Goal: Transaction & Acquisition: Purchase product/service

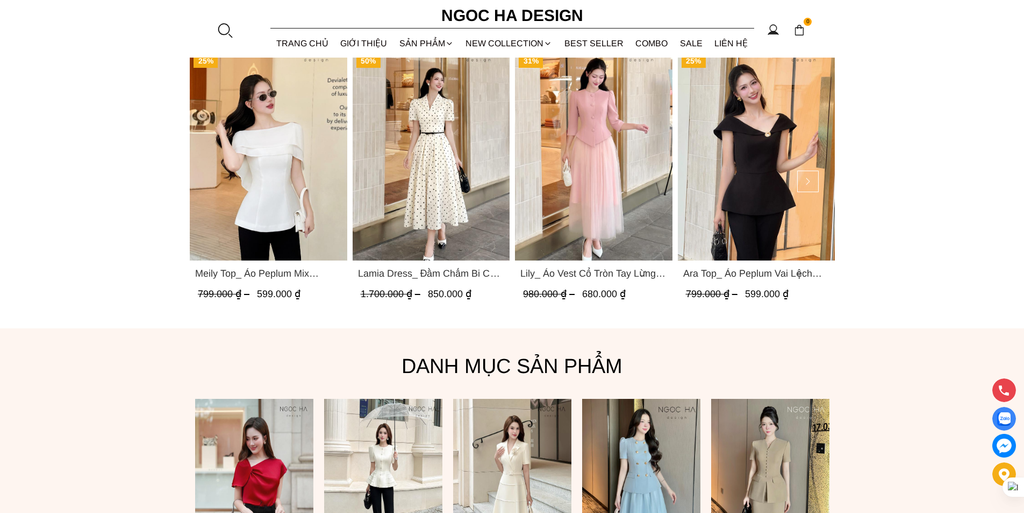
scroll to position [642, 0]
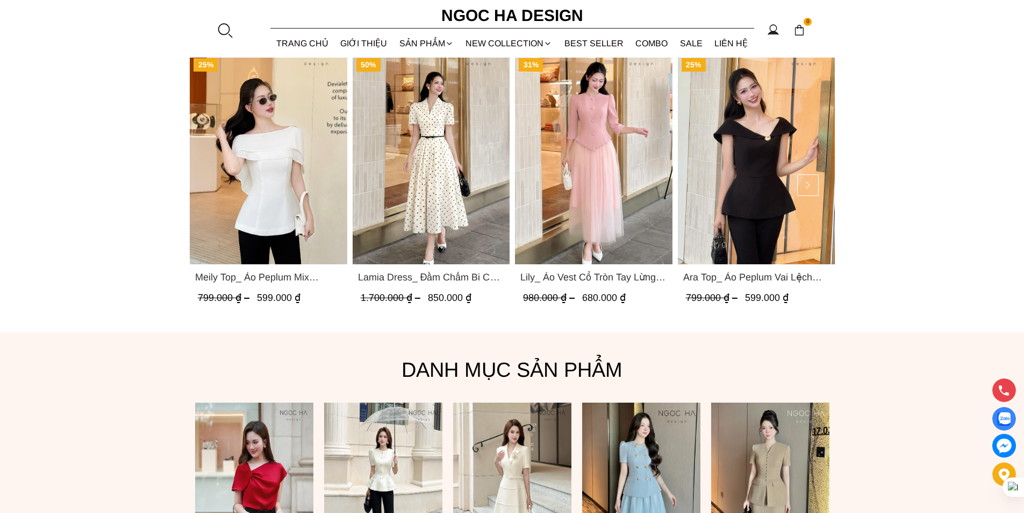
click at [741, 155] on img "Product image - Ara Top_ Áo Peplum Vai Lệch Đính Cúc Màu Đen A1084" at bounding box center [757, 159] width 158 height 210
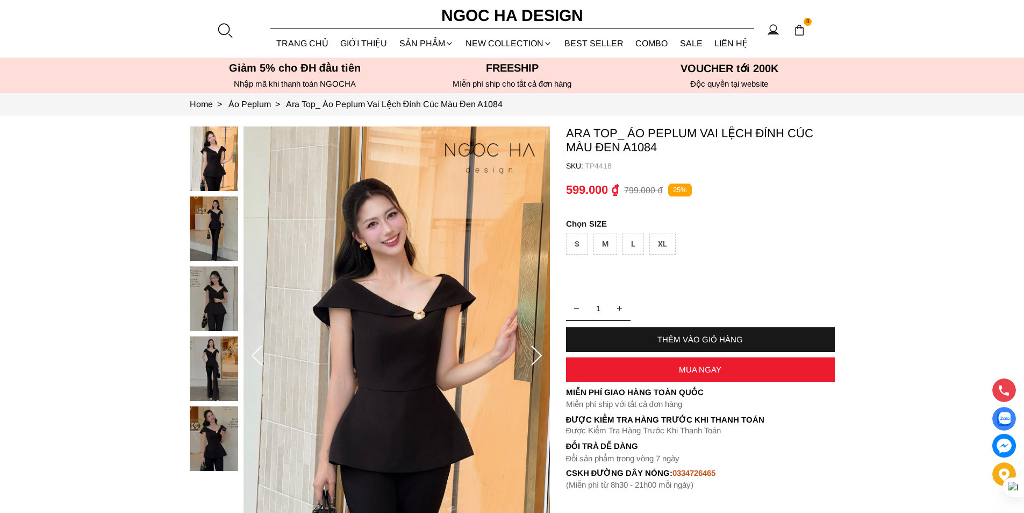
click at [196, 365] on img at bounding box center [214, 368] width 48 height 65
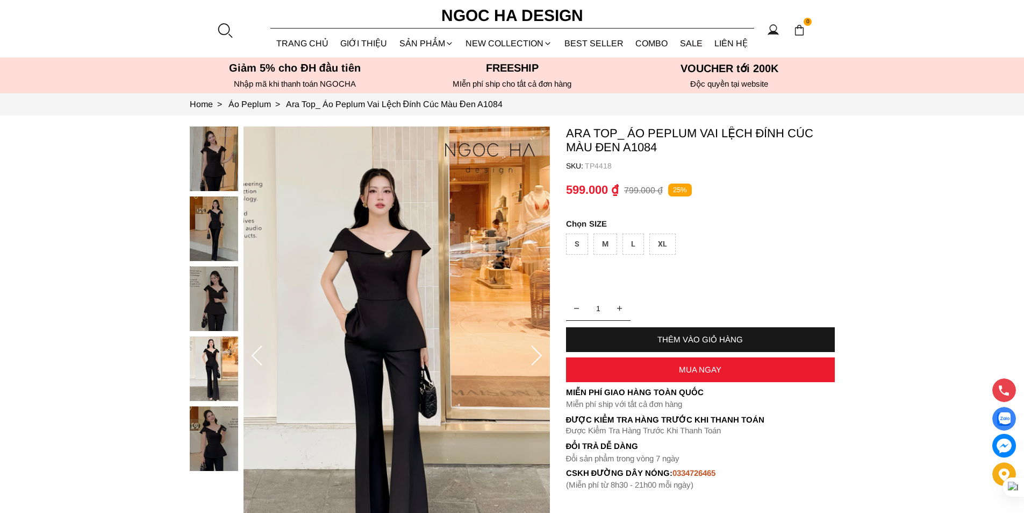
click at [211, 288] on img at bounding box center [214, 298] width 48 height 65
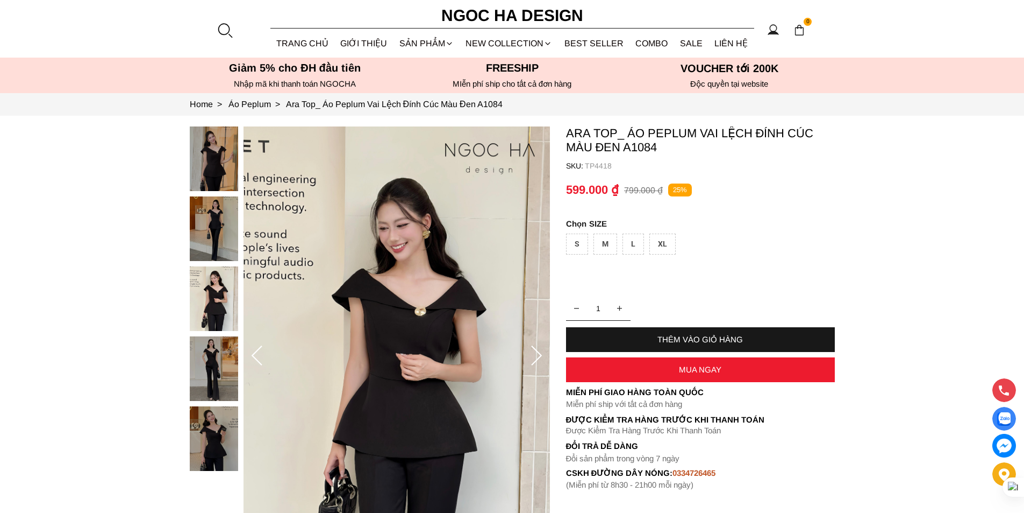
click at [219, 225] on img at bounding box center [214, 228] width 48 height 65
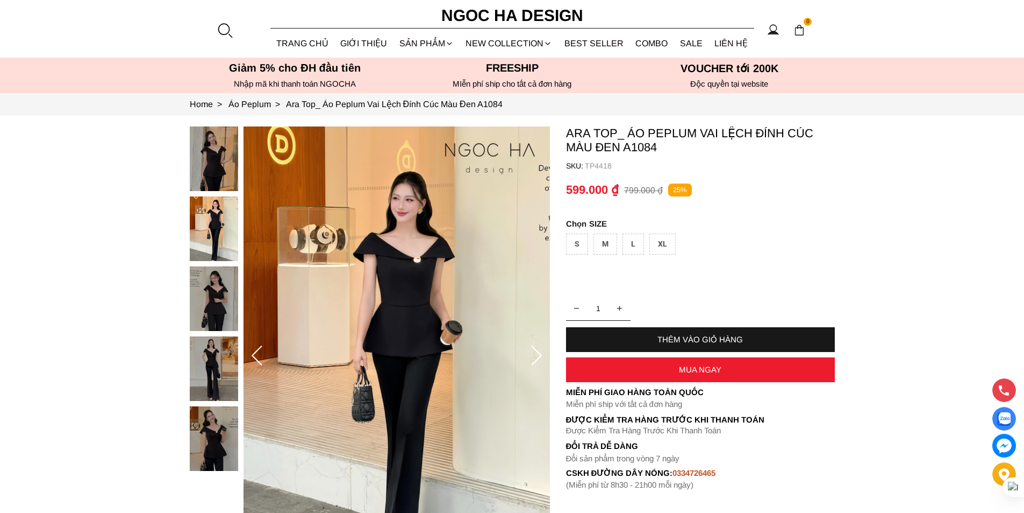
click at [217, 176] on img at bounding box center [214, 158] width 48 height 65
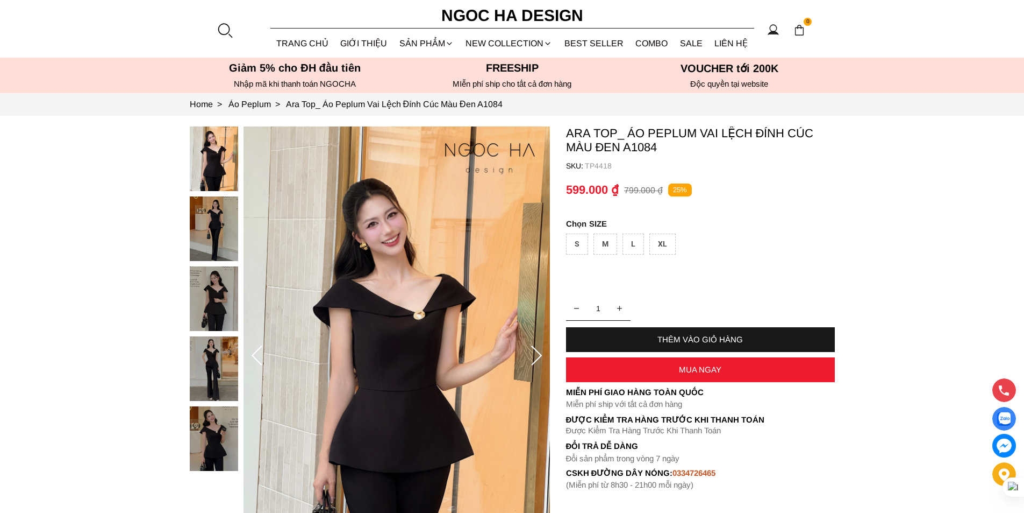
click at [220, 462] on img at bounding box center [214, 438] width 48 height 65
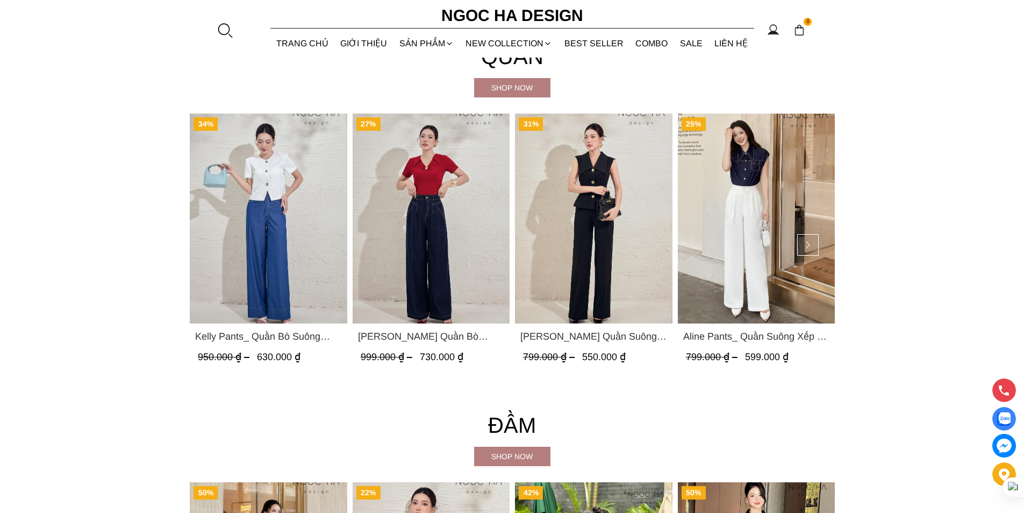
scroll to position [1205, 0]
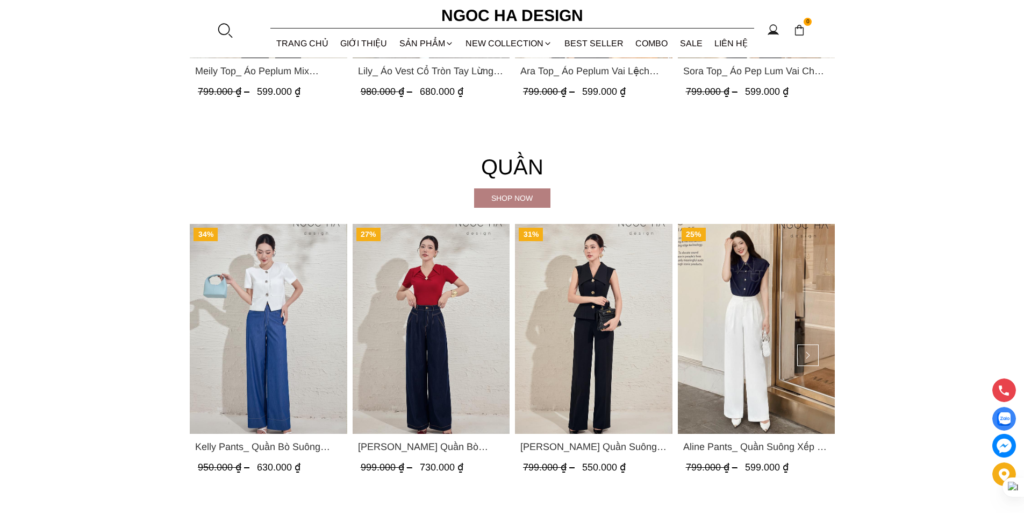
click at [602, 346] on img "Product image - Lara Pants_ Quần Suông Trắng Q059" at bounding box center [594, 329] width 158 height 210
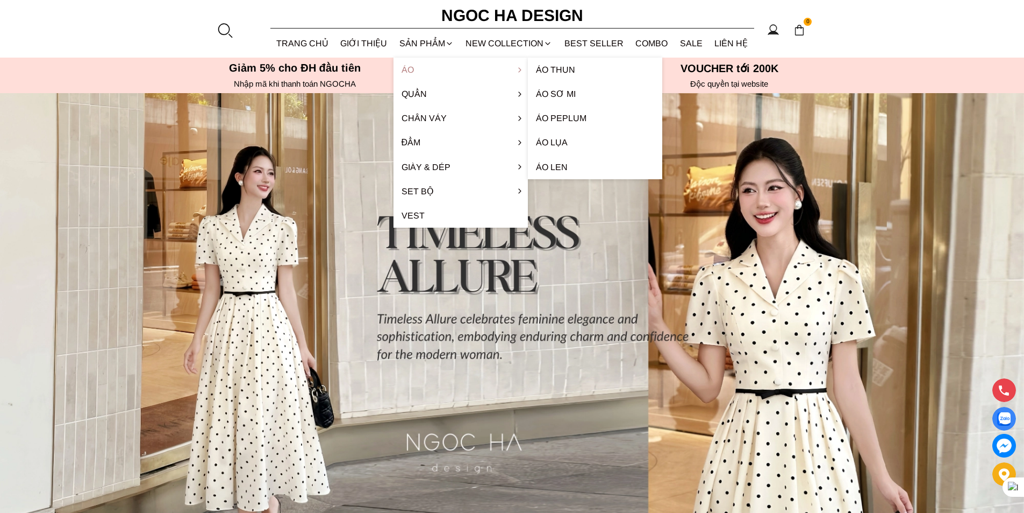
click at [427, 71] on link "Áo" at bounding box center [461, 70] width 134 height 24
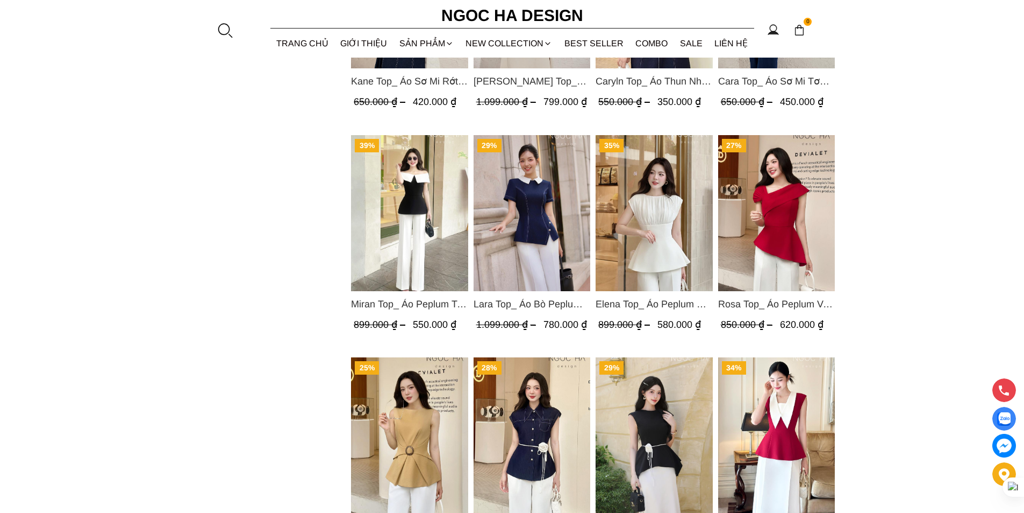
scroll to position [1237, 0]
